Goal: Navigation & Orientation: Go to known website

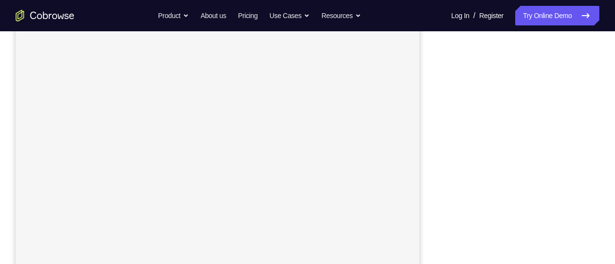
scroll to position [175, 0]
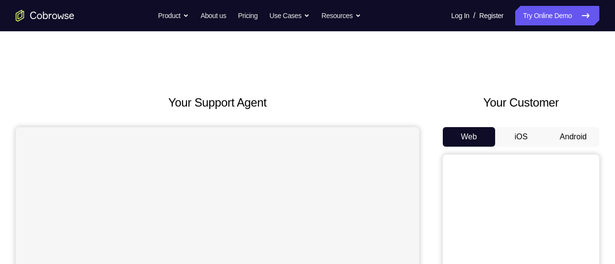
click at [578, 127] on button "Android" at bounding box center [573, 137] width 52 height 20
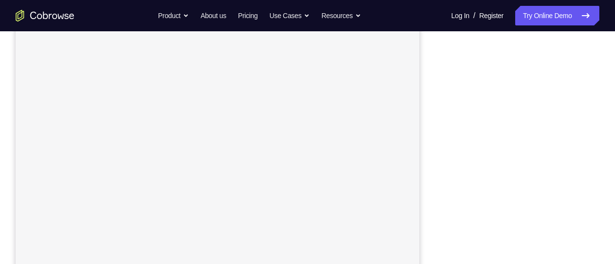
scroll to position [167, 0]
click at [474, 30] on nav "Go back Powerful, Flexible and Trustworthy. Avoid all extra friction for both A…" at bounding box center [307, 15] width 615 height 31
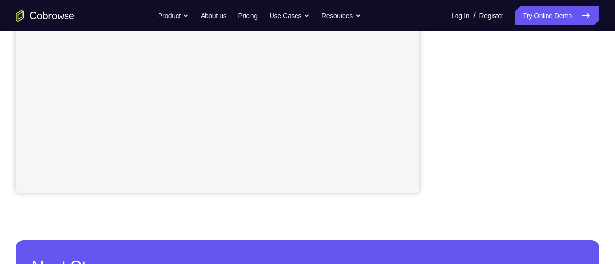
scroll to position [237, 0]
